Goal: Task Accomplishment & Management: Use online tool/utility

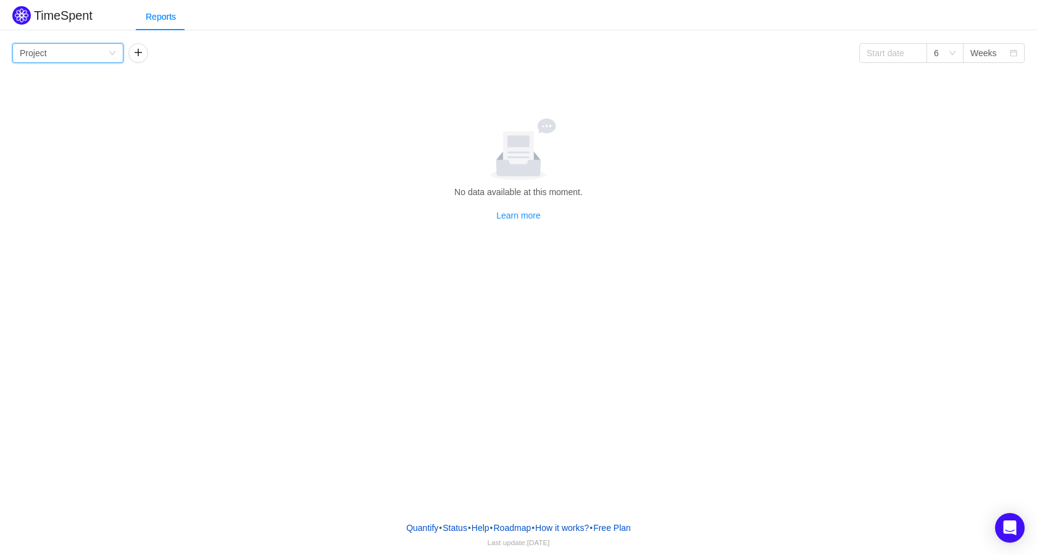
click at [109, 60] on div "Group by Project" at bounding box center [67, 53] width 111 height 20
click at [71, 81] on li "Project" at bounding box center [67, 78] width 111 height 20
click at [144, 59] on button "button" at bounding box center [138, 53] width 20 height 20
click at [186, 57] on div "Group by Person" at bounding box center [180, 53] width 88 height 19
click at [106, 51] on div "Group by Project" at bounding box center [64, 53] width 88 height 19
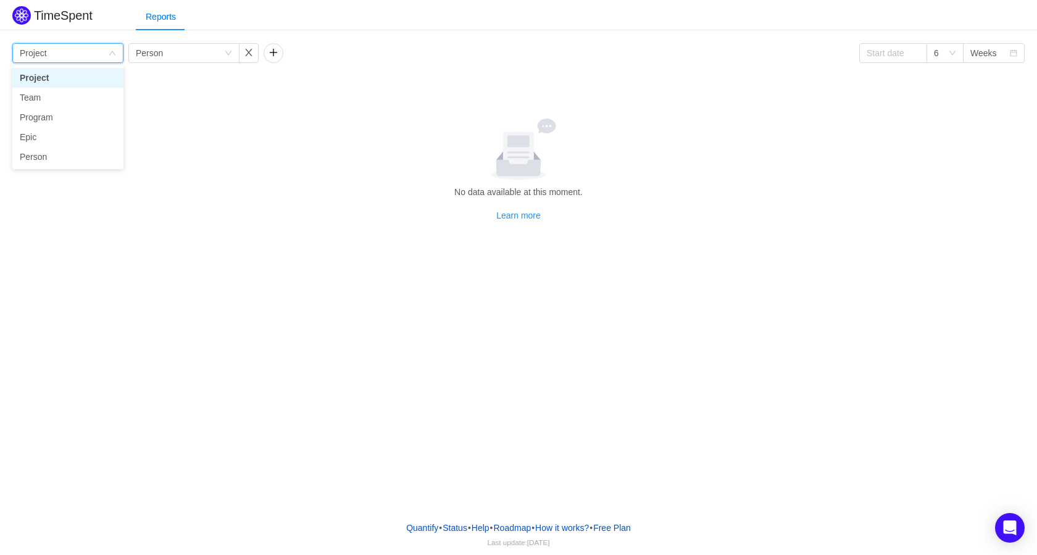
click at [41, 74] on li "Project" at bounding box center [67, 78] width 111 height 20
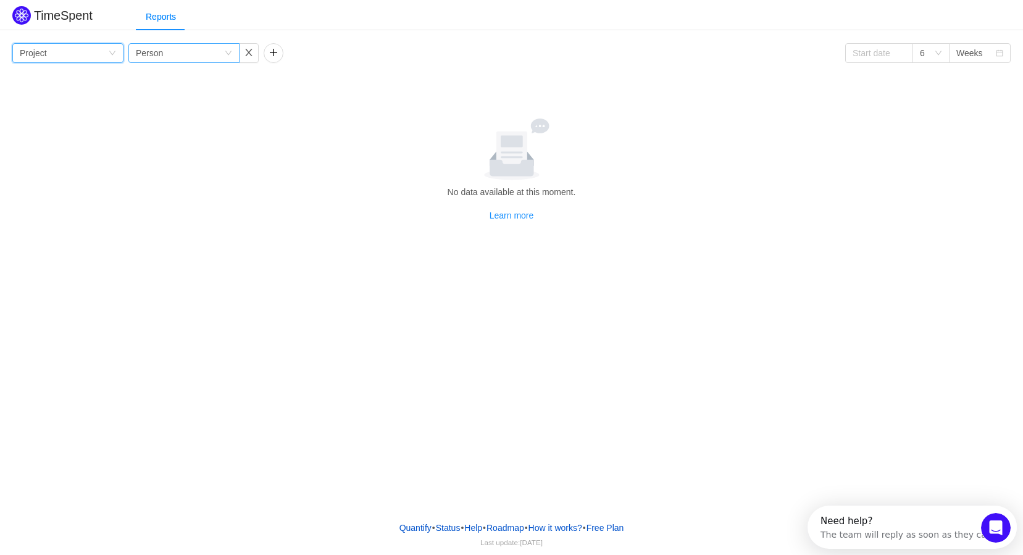
click at [209, 58] on div "Group by Person" at bounding box center [180, 53] width 88 height 19
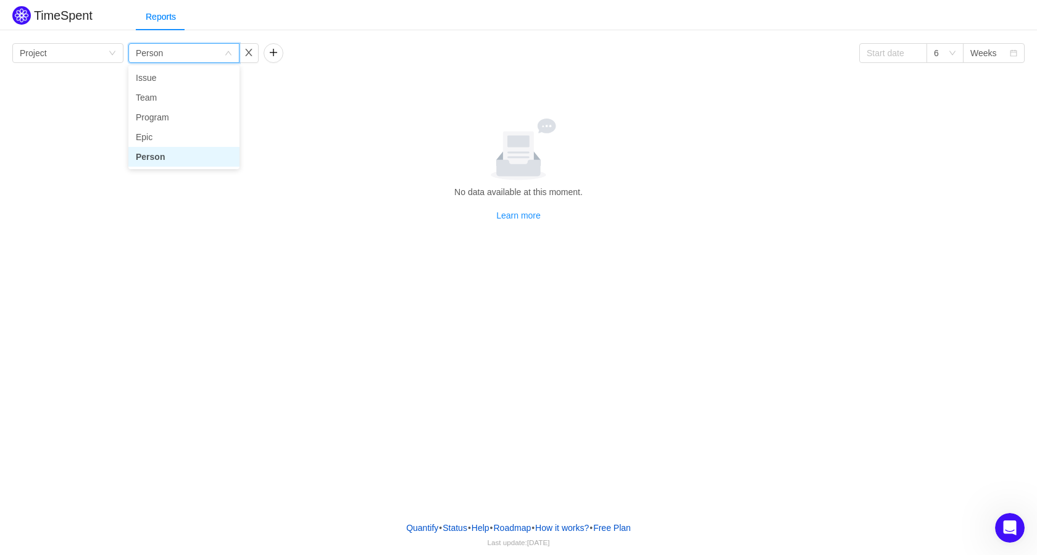
click at [164, 154] on li "Person" at bounding box center [183, 157] width 111 height 20
click at [252, 241] on div "TimeSpent Reports Group by Project Group by Person 6 Weeks No data available at…" at bounding box center [518, 168] width 1037 height 330
click at [952, 58] on div "6" at bounding box center [944, 53] width 37 height 20
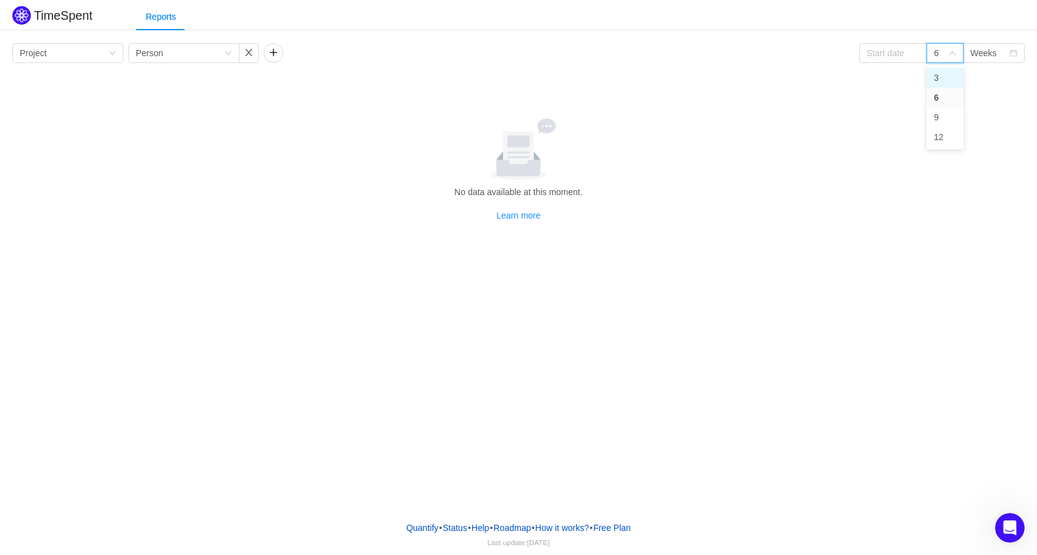
click at [944, 81] on li "3" at bounding box center [944, 78] width 37 height 20
